Goal: Find contact information: Find contact information

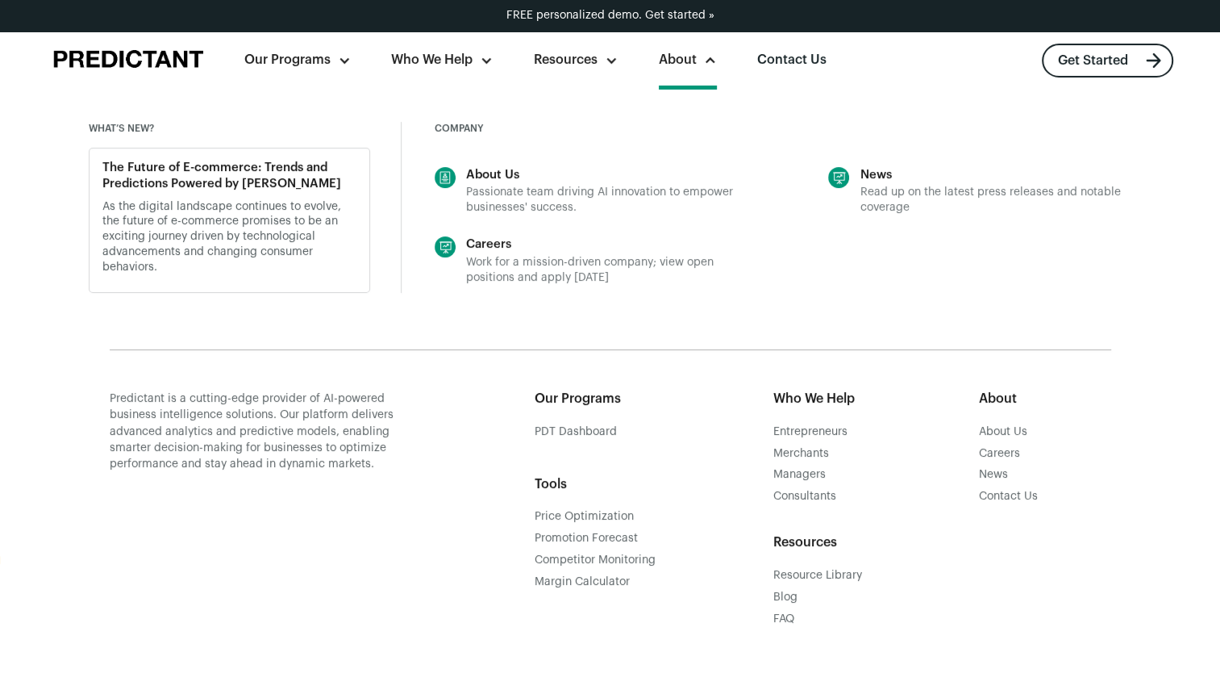
click at [499, 173] on div "About Us" at bounding box center [602, 175] width 272 height 16
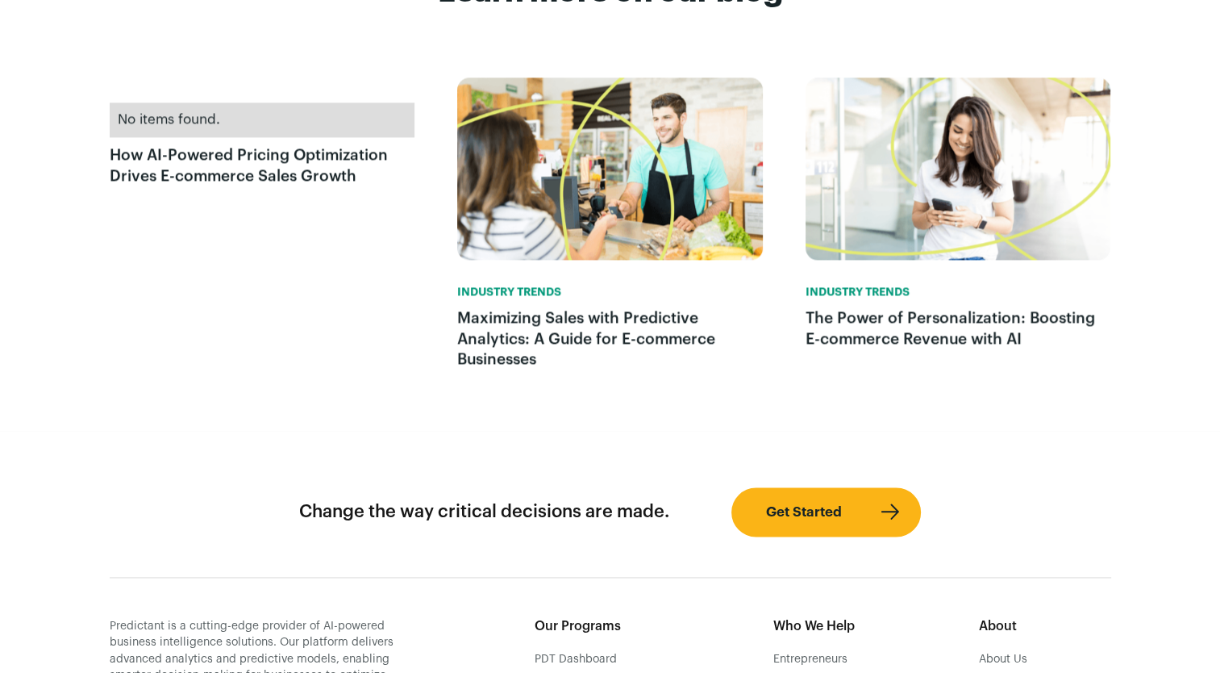
scroll to position [2660, 0]
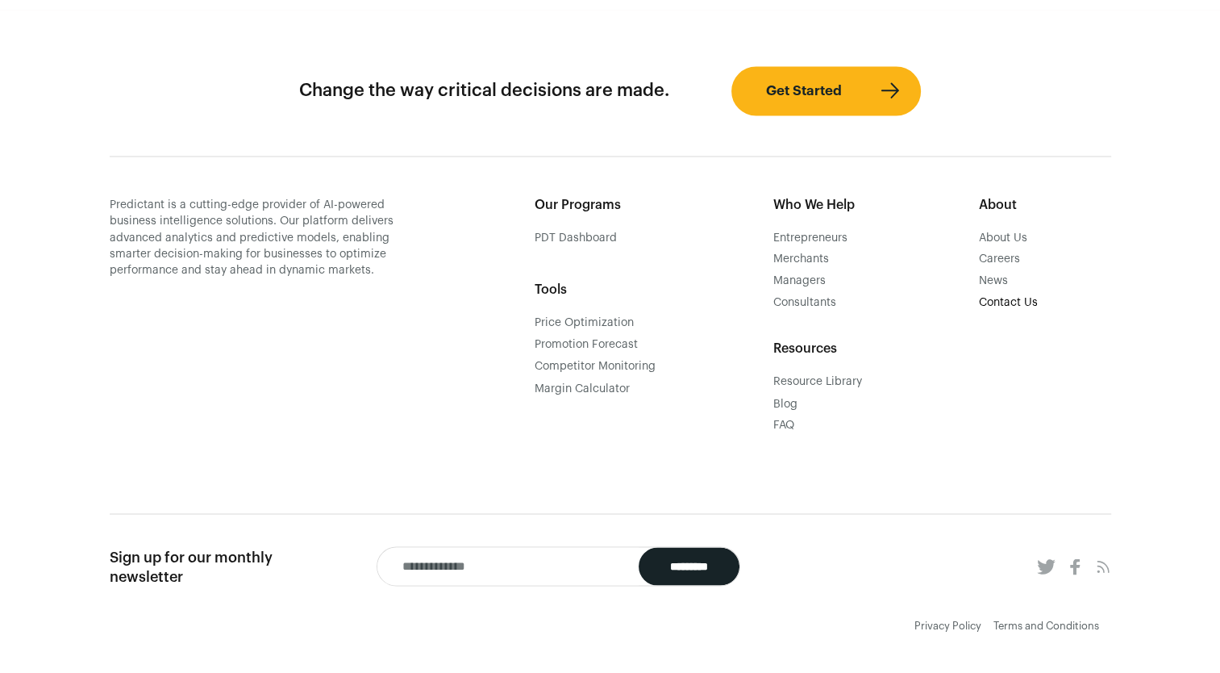
click at [1016, 306] on div "Contact Us" at bounding box center [1008, 302] width 59 height 15
